Goal: Transaction & Acquisition: Purchase product/service

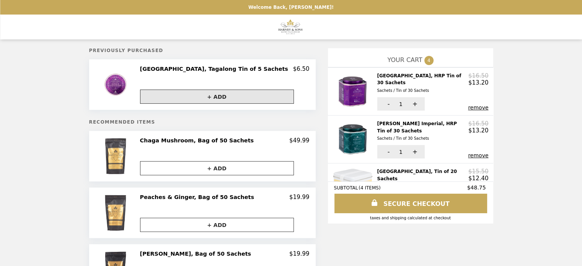
click at [239, 96] on button "+ ADD" at bounding box center [217, 97] width 154 height 14
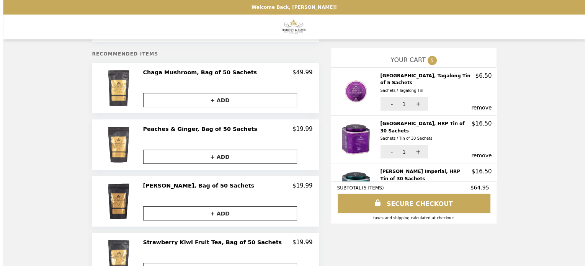
scroll to position [77, 0]
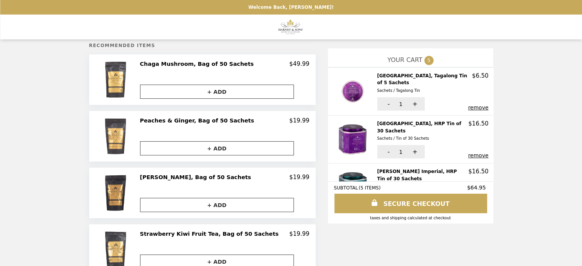
click at [378, 169] on h2 "[PERSON_NAME] Imperial, HRP Tin of 30 Sachets Sachets / Tin of 30 Sachets" at bounding box center [424, 179] width 92 height 22
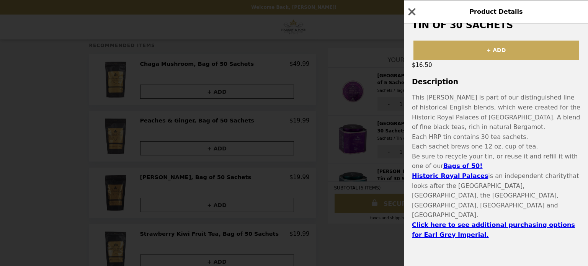
scroll to position [145, 0]
click at [482, 221] on strong "﻿Click here to see additional purchasing options for [PERSON_NAME] Grey Imperia…" at bounding box center [493, 229] width 163 height 17
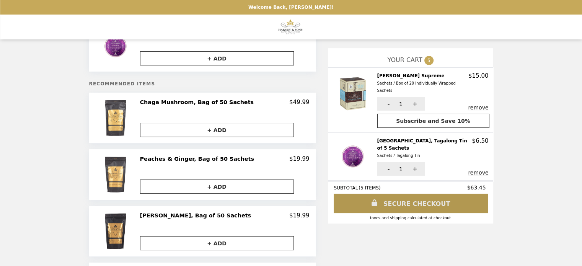
click at [379, 201] on link "SECURE CHECKOUT" at bounding box center [411, 204] width 154 height 20
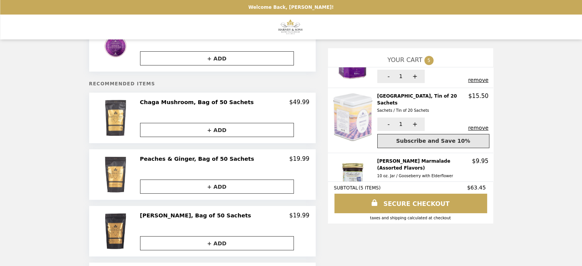
scroll to position [142, 0]
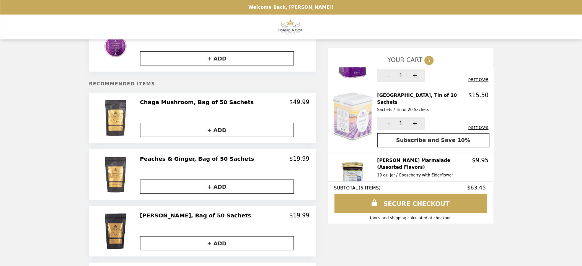
click at [468, 189] on button "remove" at bounding box center [478, 192] width 20 height 6
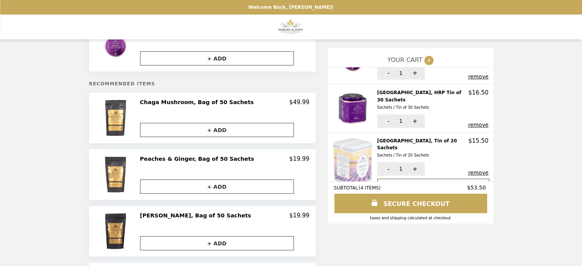
scroll to position [98, 0]
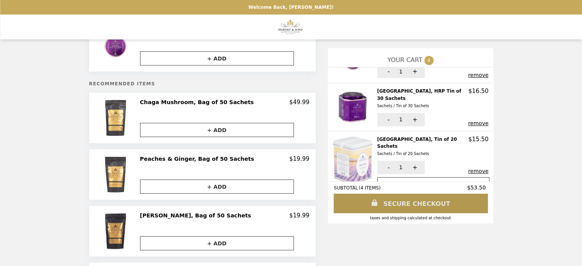
click at [403, 203] on link "SECURE CHECKOUT" at bounding box center [411, 204] width 154 height 20
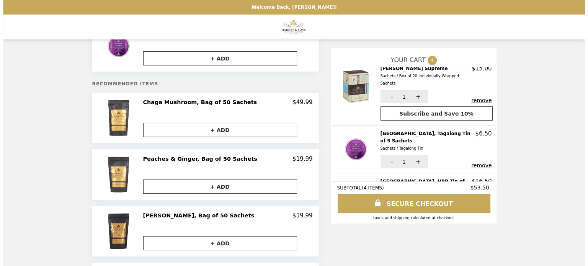
scroll to position [0, 0]
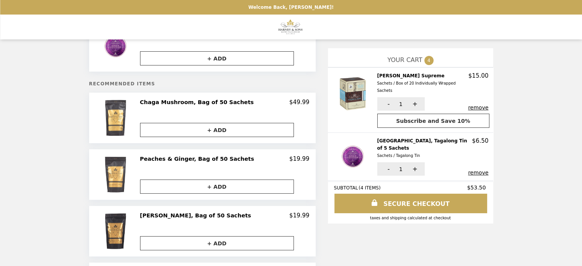
click at [378, 76] on h2 "[PERSON_NAME] Supreme Sachets / Box of 20 Individually Wrapped Sachets" at bounding box center [424, 83] width 92 height 22
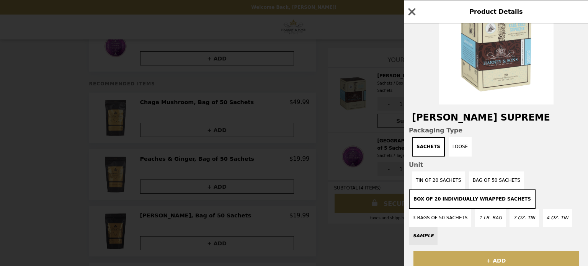
scroll to position [77, 0]
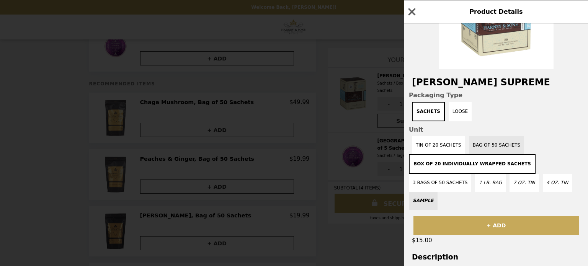
click at [494, 146] on button "Bag of 50 Sachets" at bounding box center [496, 145] width 55 height 18
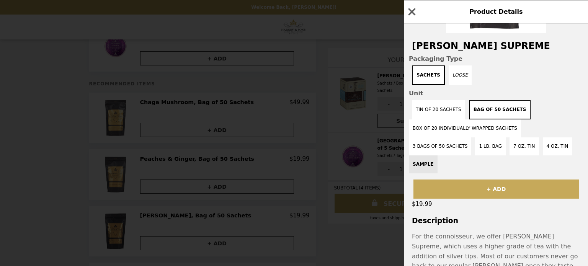
scroll to position [115, 0]
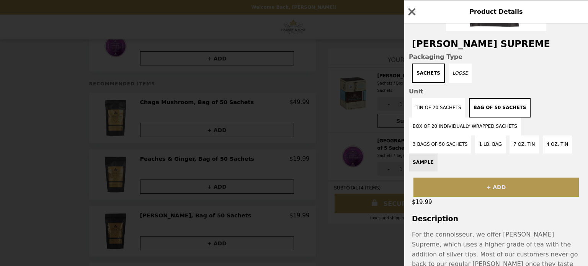
click at [502, 178] on button "+ ADD" at bounding box center [496, 187] width 165 height 19
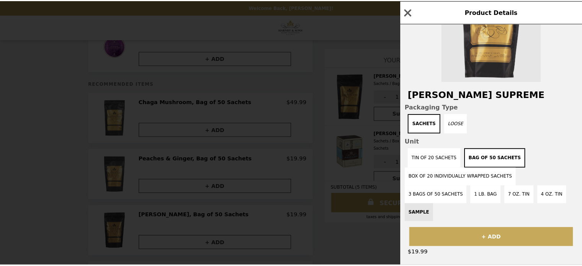
scroll to position [0, 0]
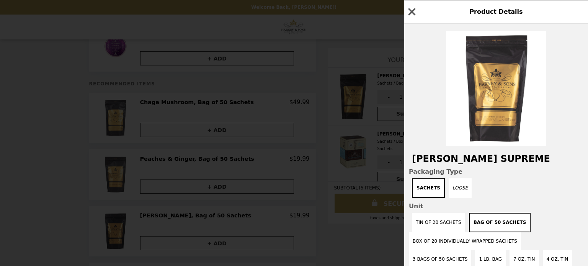
click at [409, 12] on icon "button" at bounding box center [411, 11] width 11 height 11
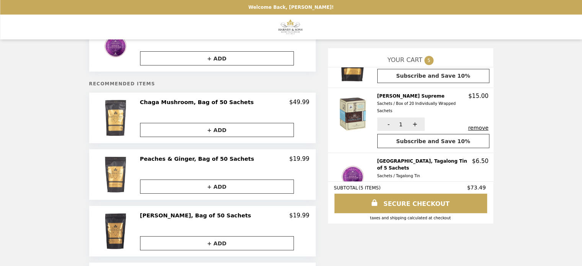
scroll to position [38, 0]
click at [469, 124] on button "remove" at bounding box center [478, 127] width 20 height 6
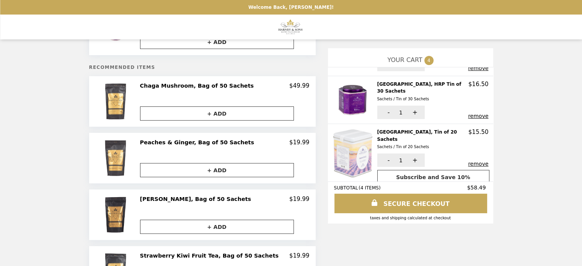
scroll to position [0, 0]
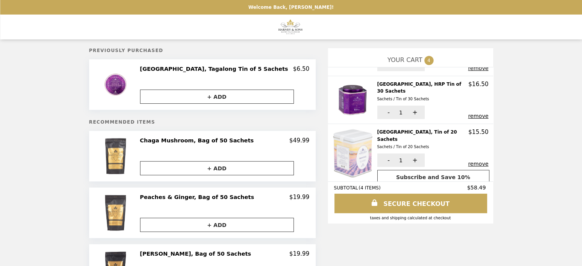
click at [282, 31] on img "Main" at bounding box center [291, 27] width 27 height 16
